Goal: Information Seeking & Learning: Learn about a topic

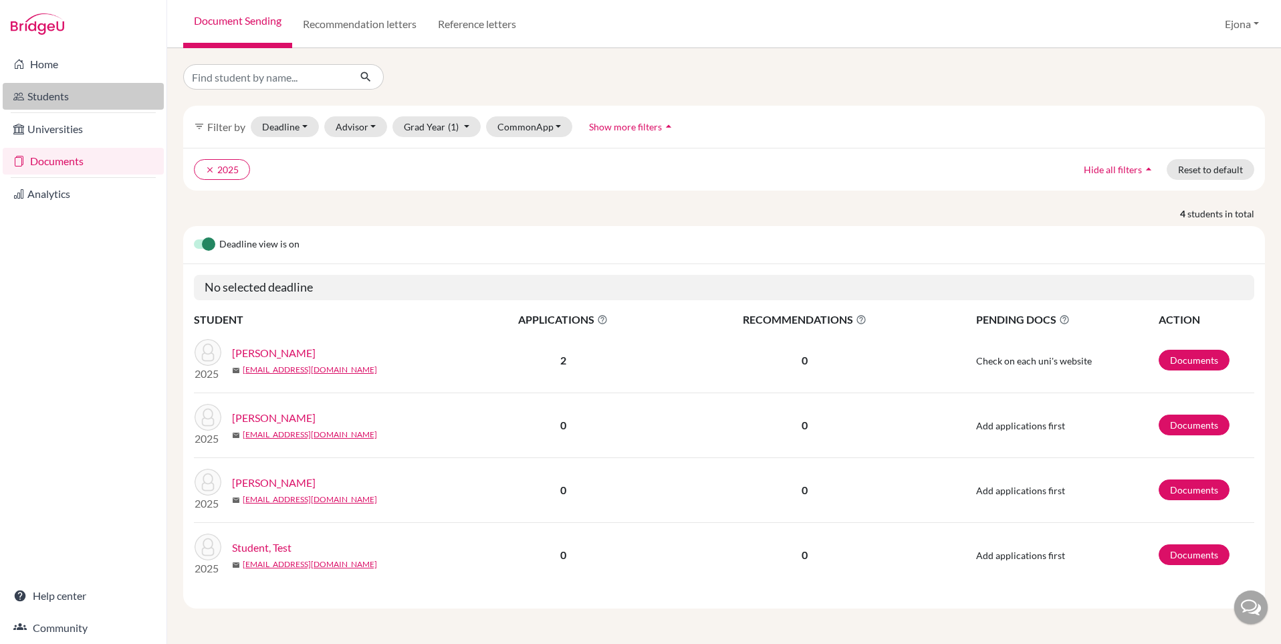
click at [62, 101] on link "Students" at bounding box center [83, 96] width 161 height 27
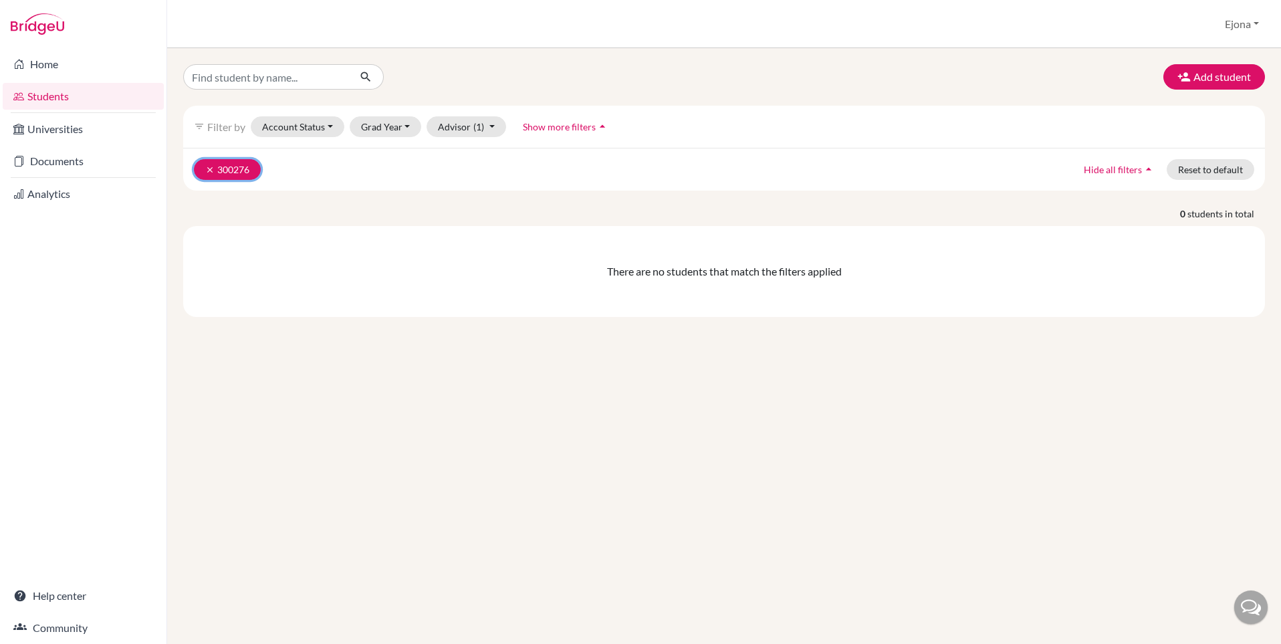
click at [204, 166] on button "clear 300276" at bounding box center [227, 169] width 67 height 21
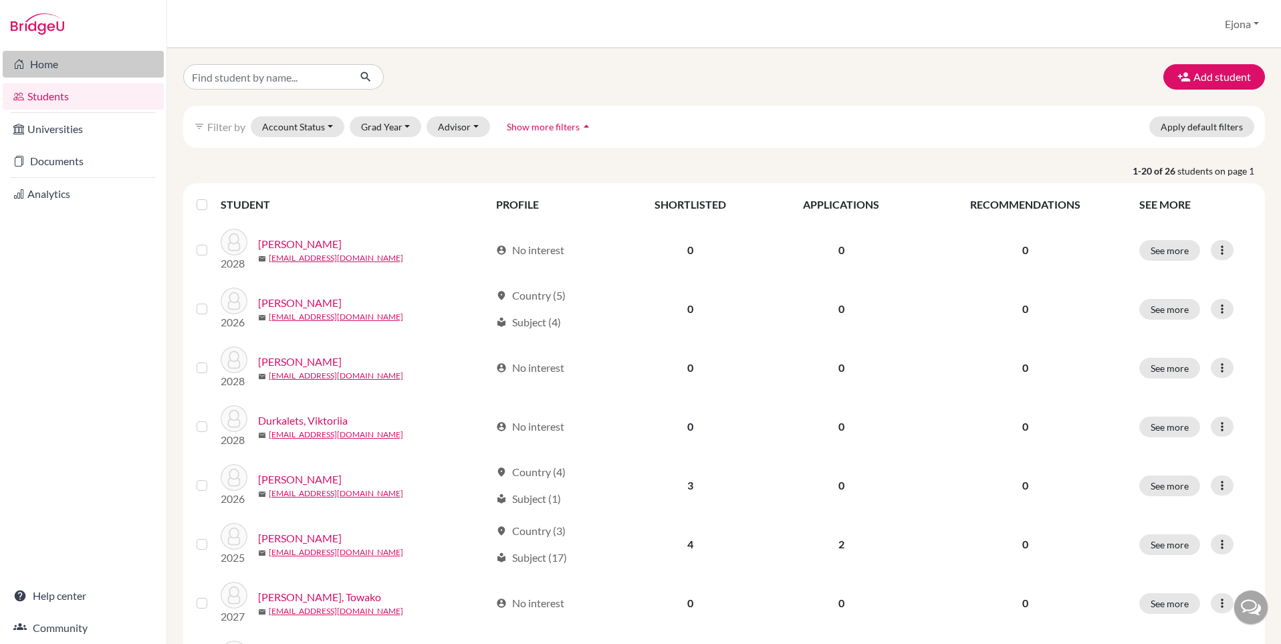
click at [77, 56] on link "Home" at bounding box center [83, 64] width 161 height 27
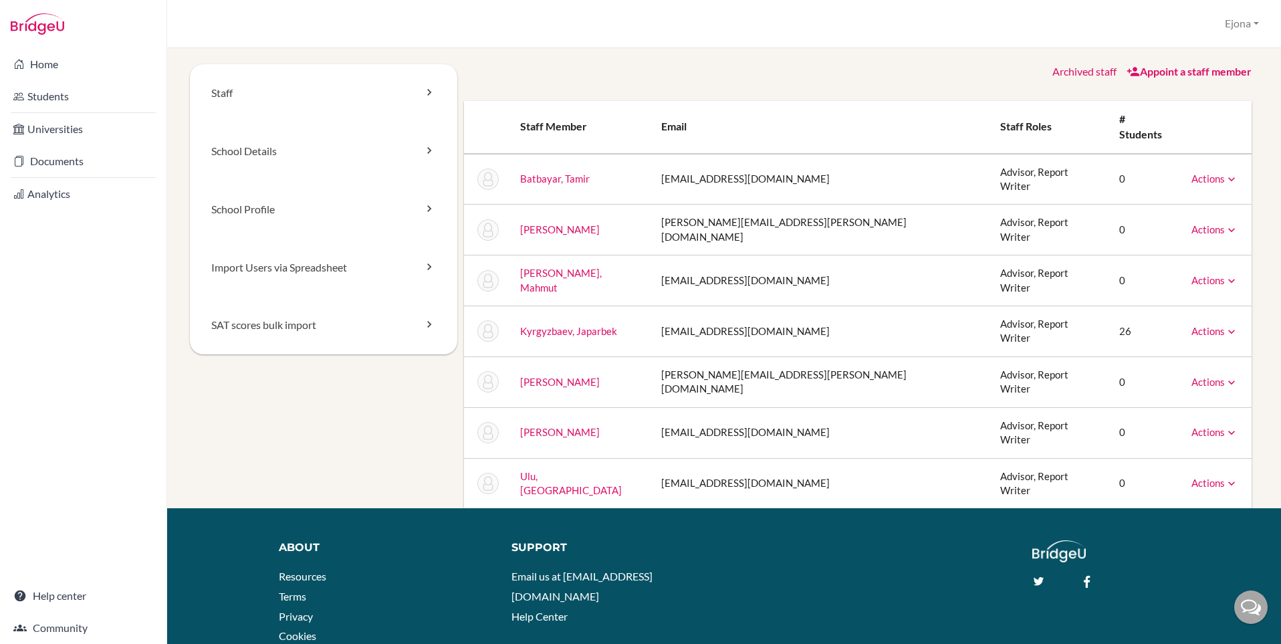
scroll to position [3, 0]
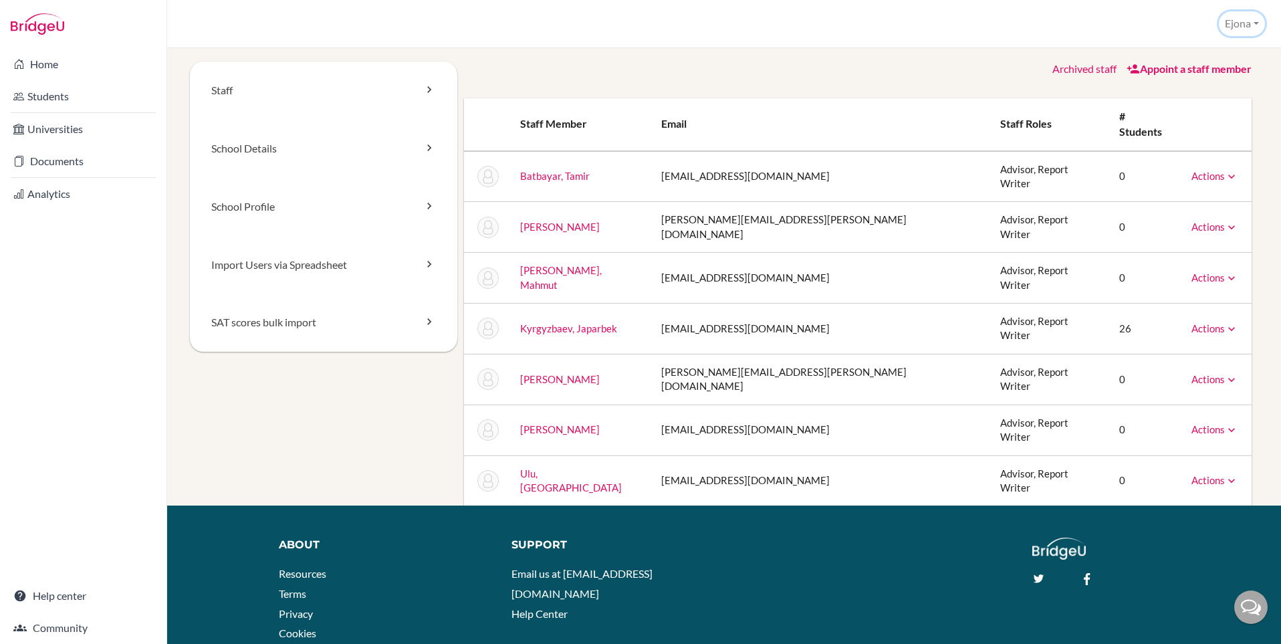
click at [1258, 29] on button "Ejona" at bounding box center [1242, 23] width 46 height 25
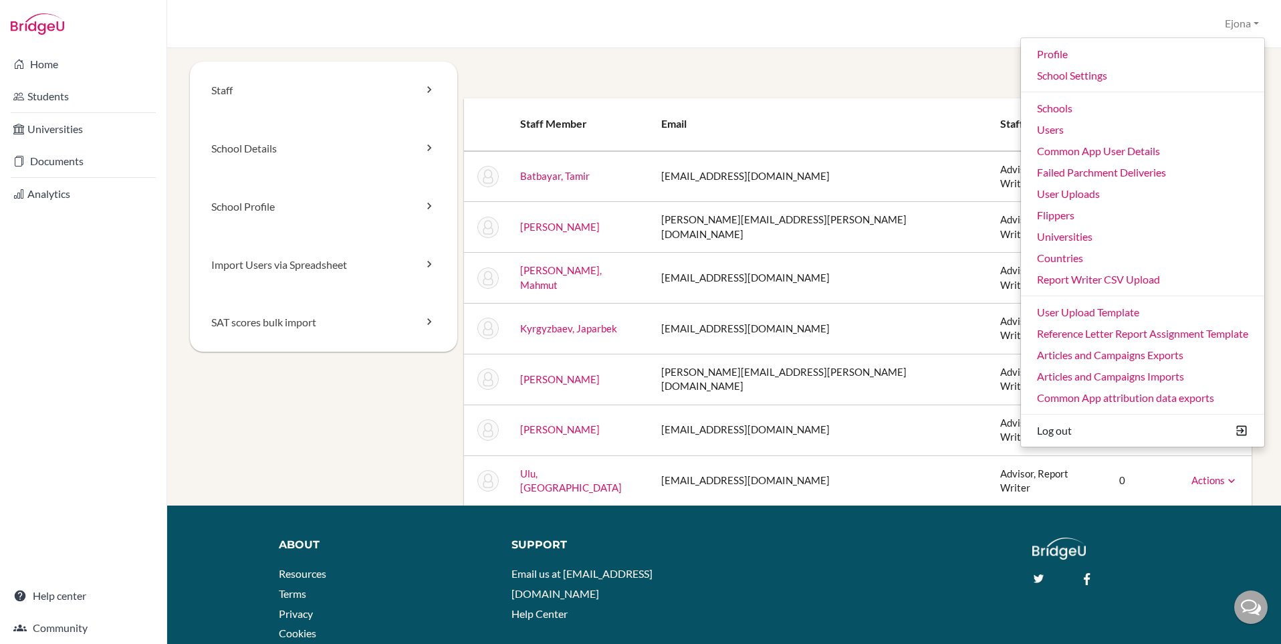
click at [939, 62] on div "Archived staff Appoint a staff member" at bounding box center [858, 69] width 788 height 15
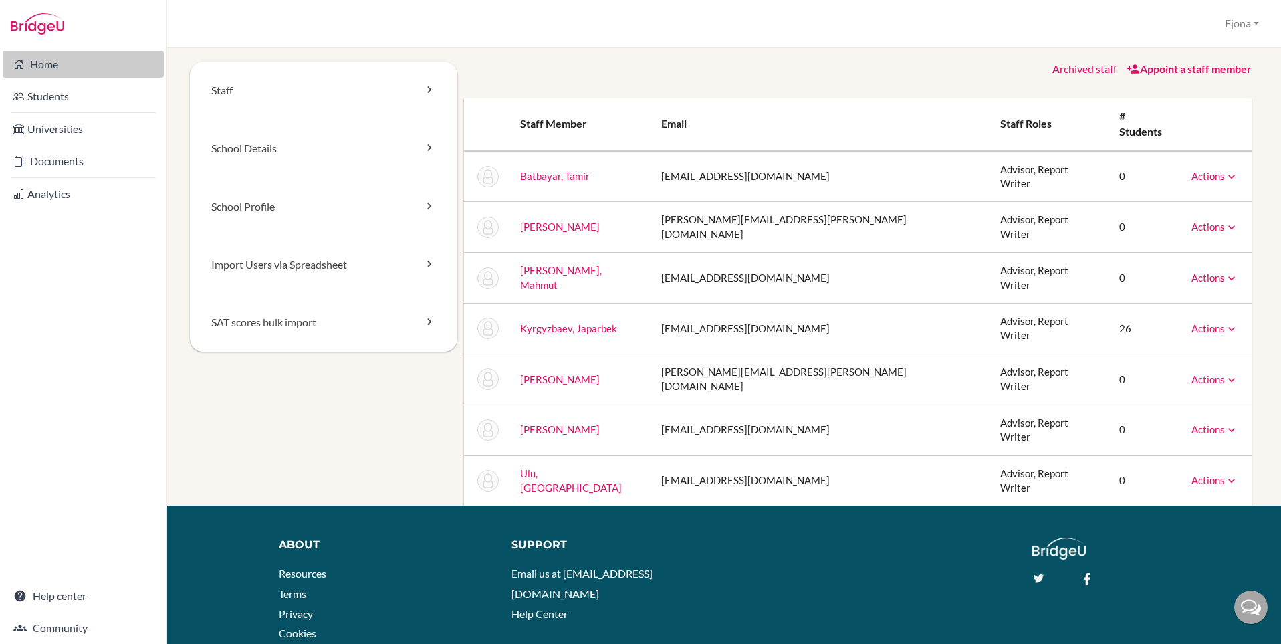
click at [48, 68] on link "Home" at bounding box center [83, 64] width 161 height 27
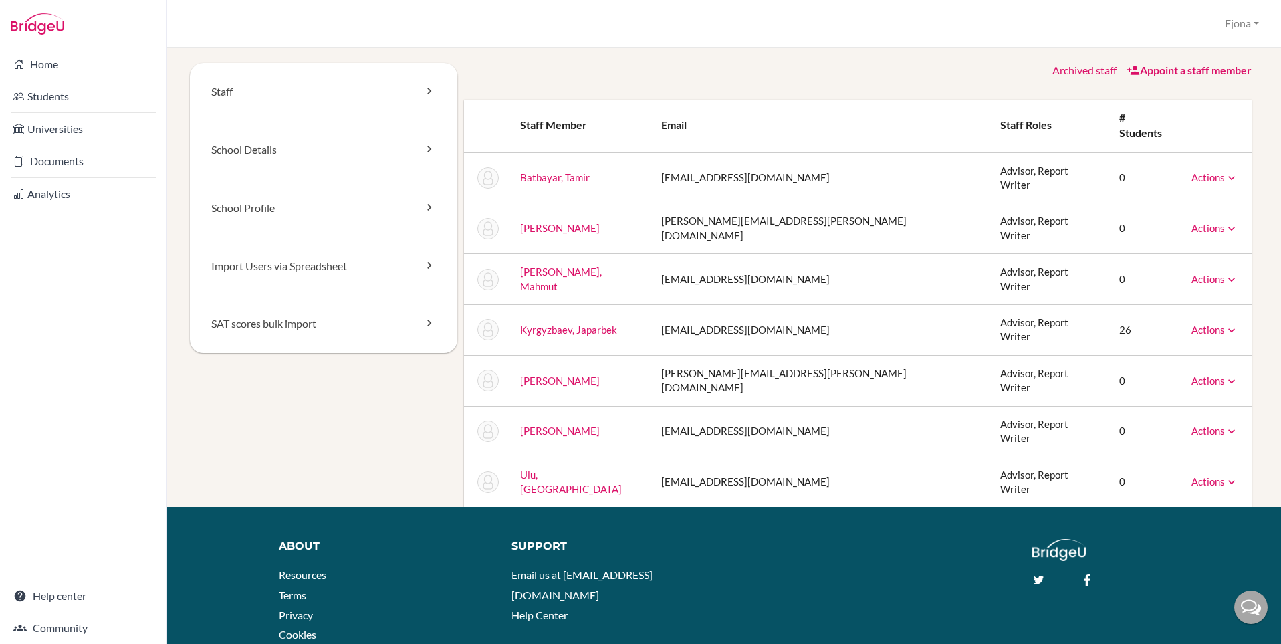
scroll to position [3, 0]
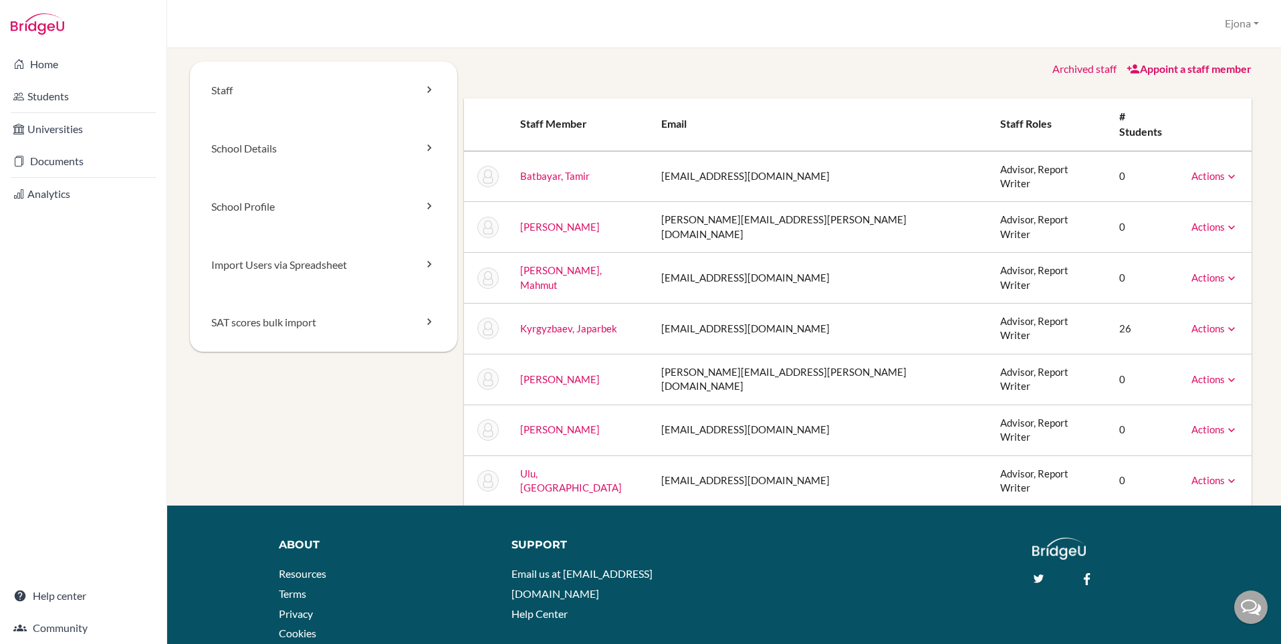
click at [1211, 170] on link "Actions" at bounding box center [1214, 176] width 47 height 12
click at [130, 59] on link "Home" at bounding box center [83, 64] width 161 height 27
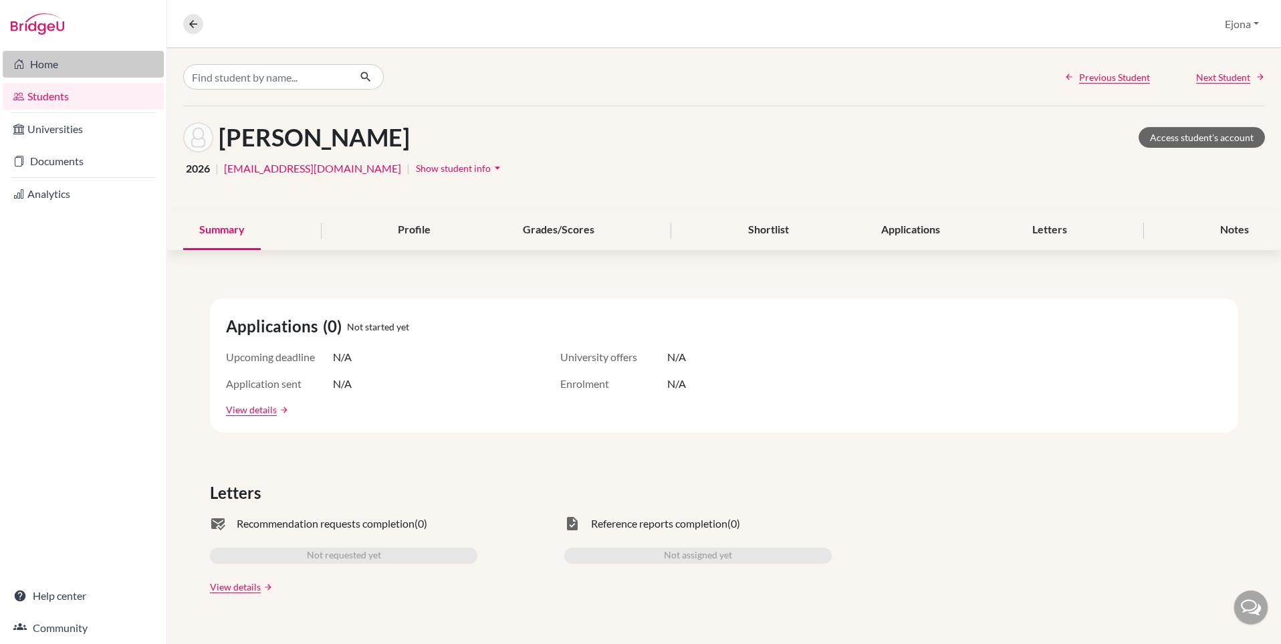
click at [59, 65] on link "Home" at bounding box center [83, 64] width 161 height 27
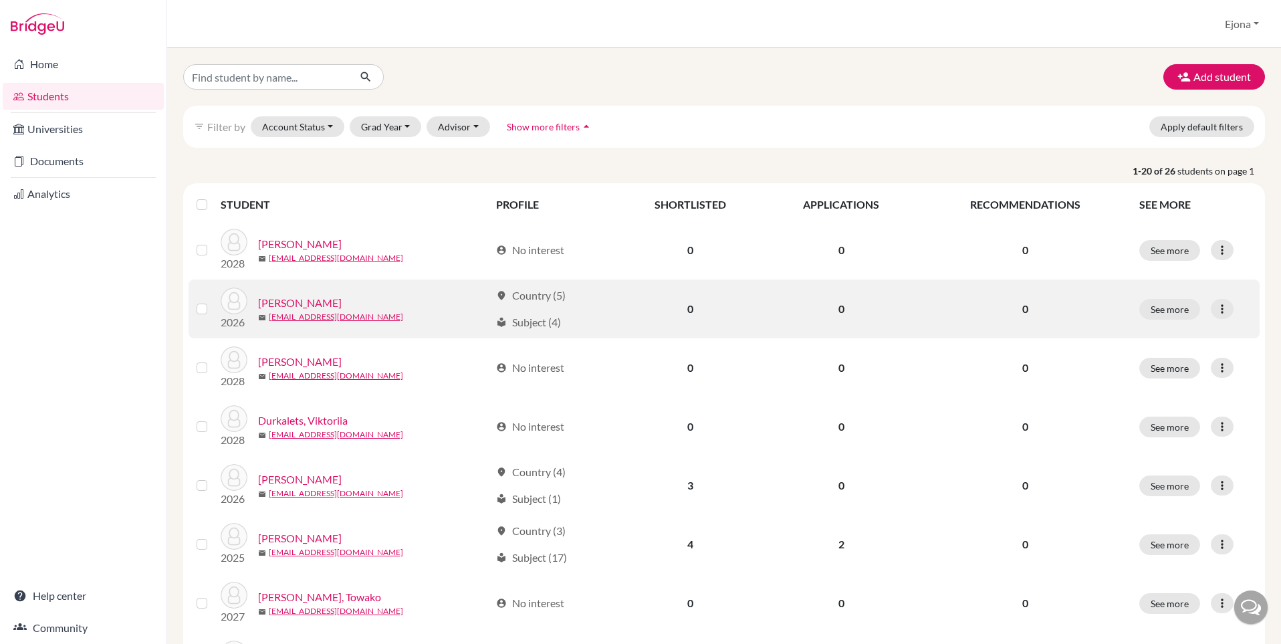
click at [304, 300] on link "Cetin, Mehmet" at bounding box center [300, 303] width 84 height 16
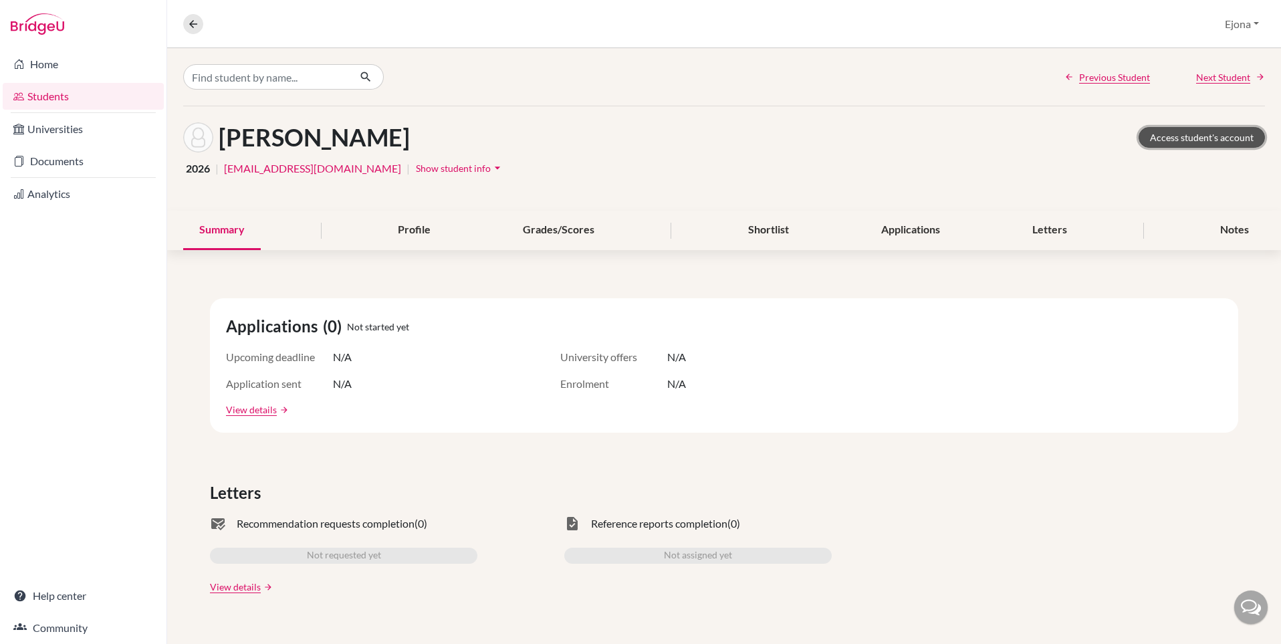
click at [1187, 132] on link "Access student's account" at bounding box center [1202, 137] width 126 height 21
